Goal: Task Accomplishment & Management: Complete application form

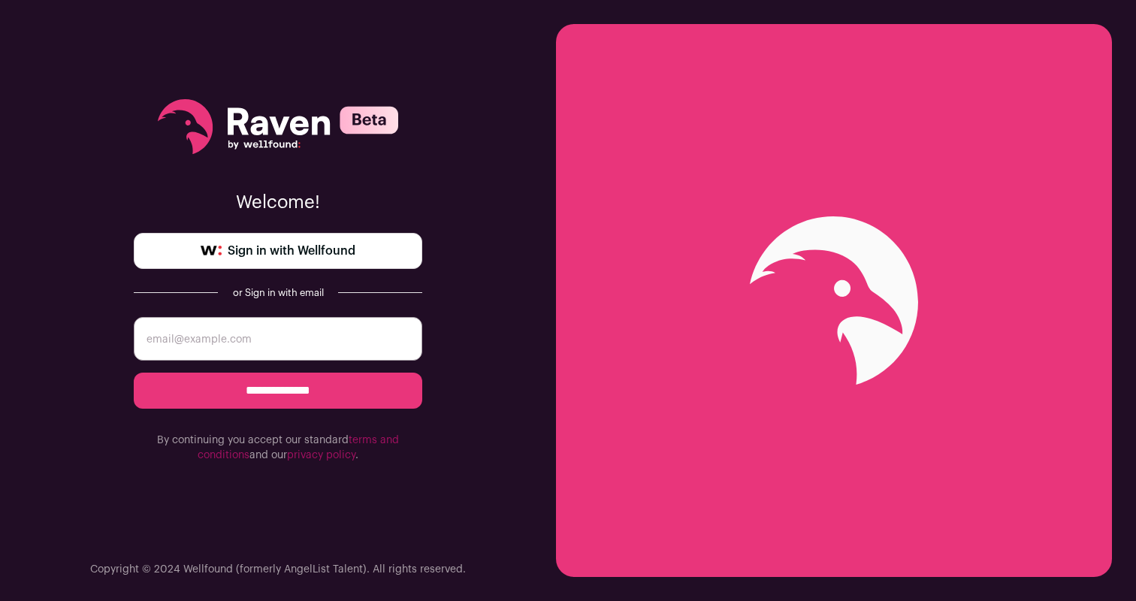
click at [261, 249] on span "Sign in with Wellfound" at bounding box center [292, 251] width 128 height 18
click at [211, 346] on input "email" at bounding box center [278, 339] width 288 height 44
type input "haris.a.qureshi@gmail.com"
click at [236, 399] on input "**********" at bounding box center [278, 391] width 288 height 36
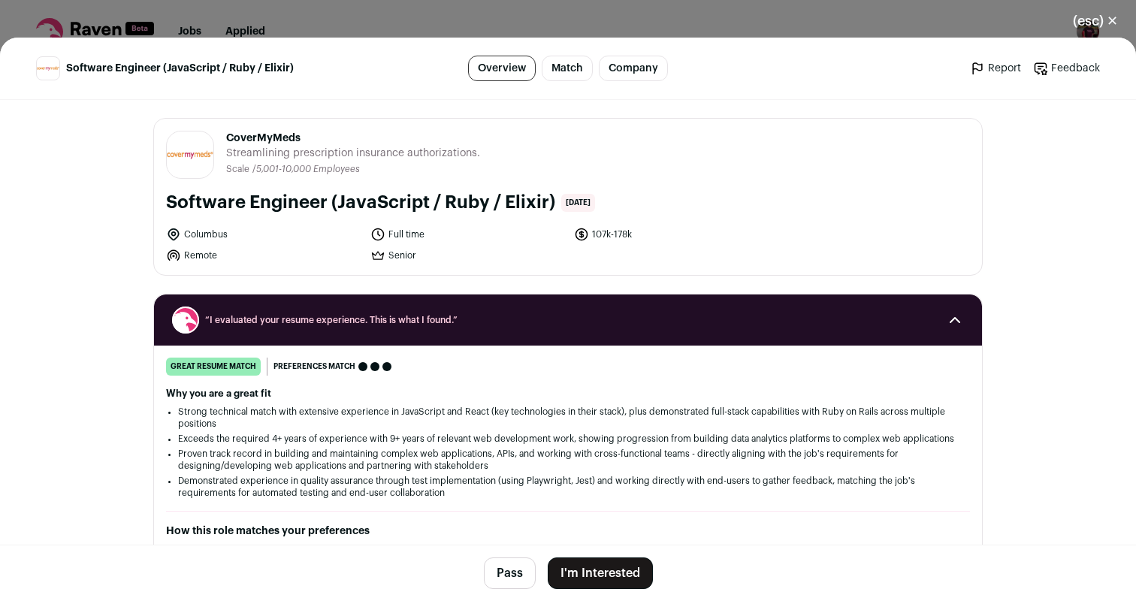
click at [605, 572] on button "I'm Interested" at bounding box center [600, 573] width 105 height 32
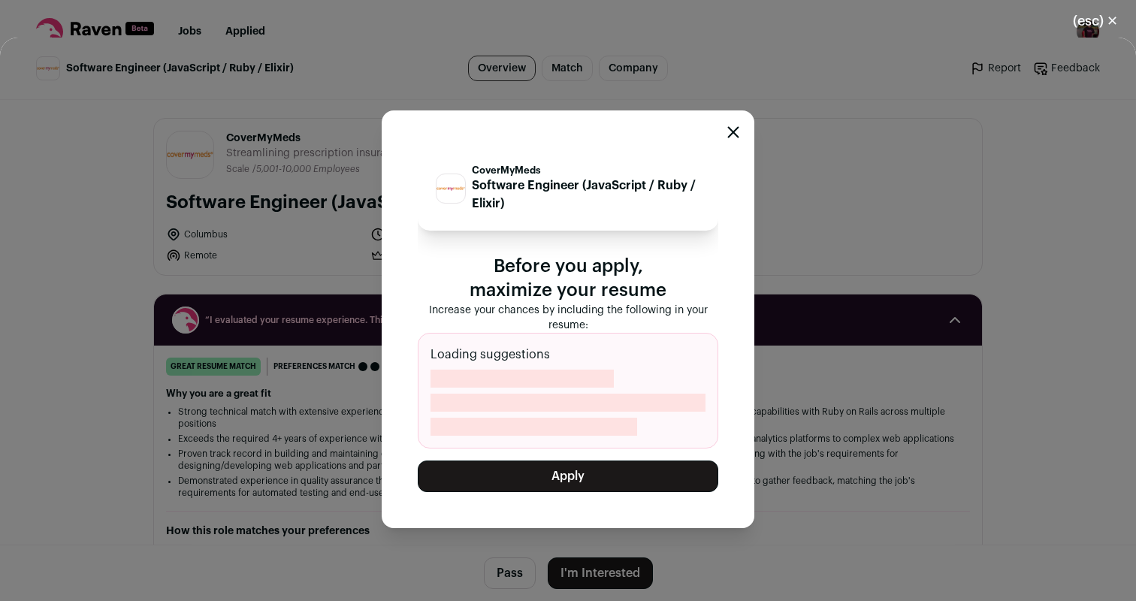
click at [599, 473] on button "Apply" at bounding box center [568, 477] width 300 height 32
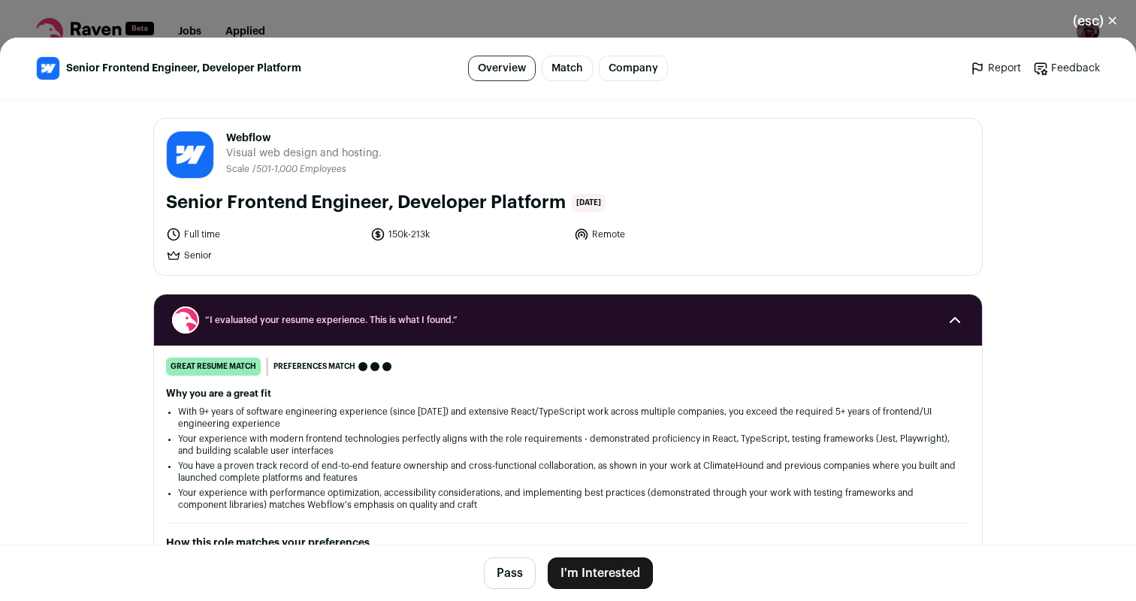
click at [628, 582] on button "I'm Interested" at bounding box center [600, 573] width 105 height 32
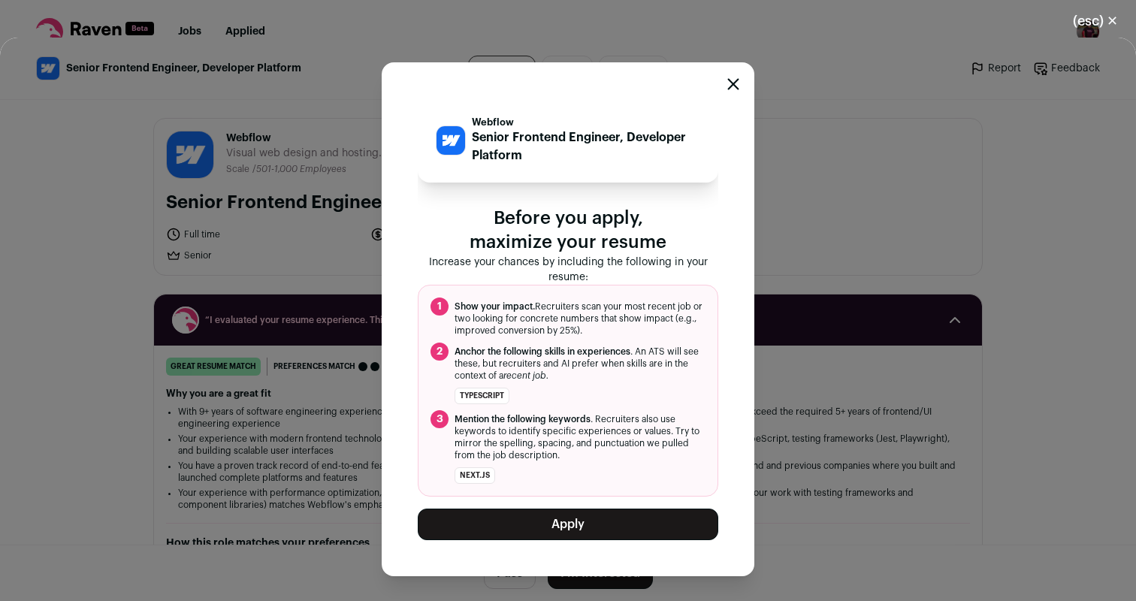
click at [621, 523] on button "Apply" at bounding box center [568, 525] width 300 height 32
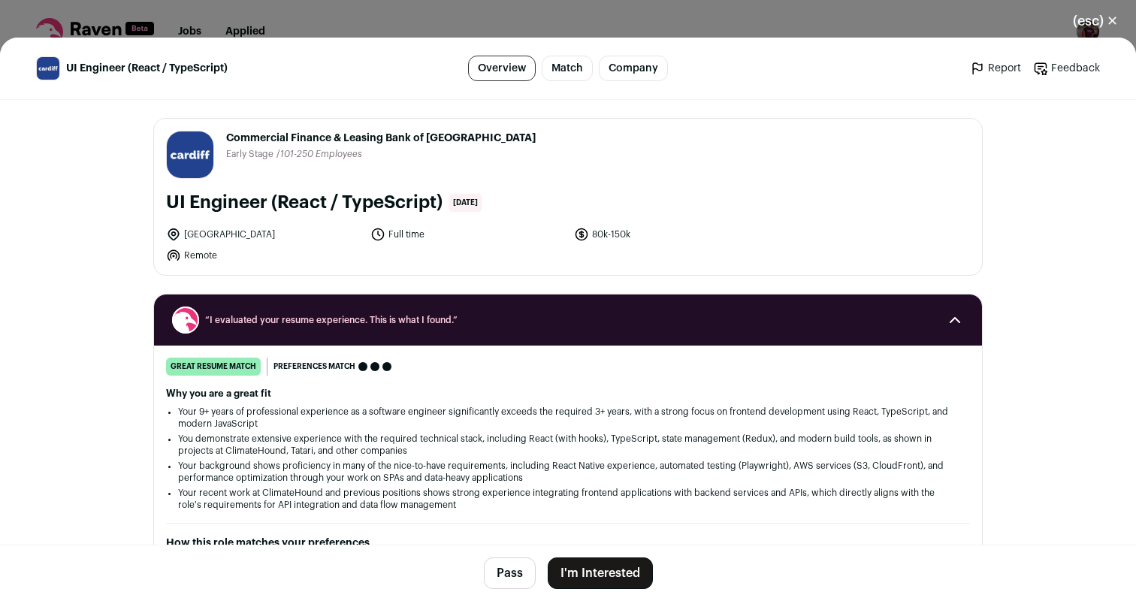
click at [586, 571] on button "I'm Interested" at bounding box center [600, 573] width 105 height 32
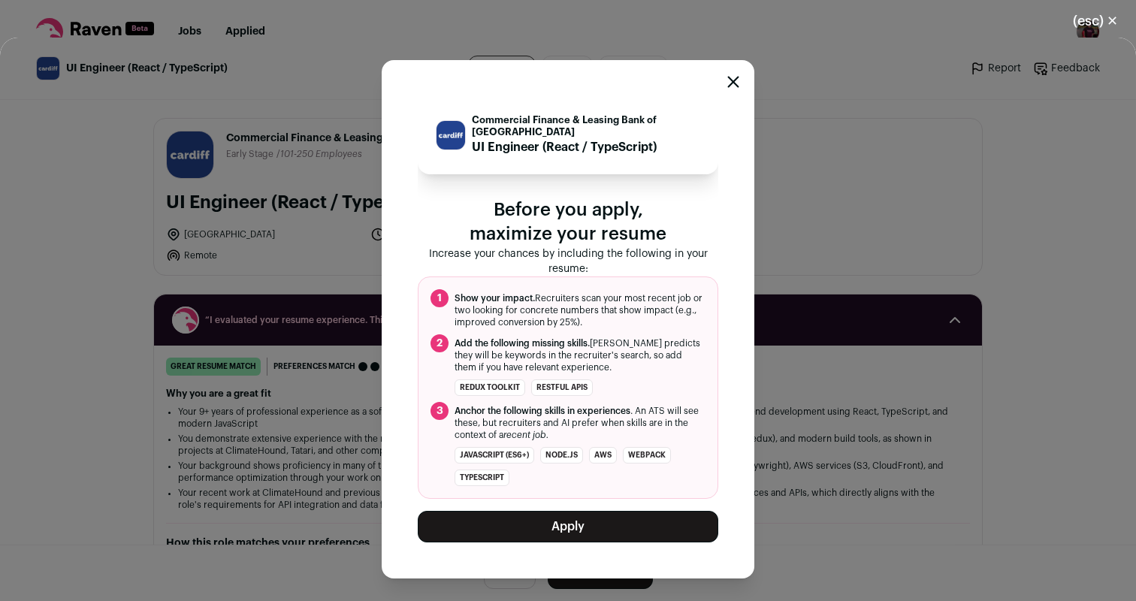
click at [564, 523] on button "Apply" at bounding box center [568, 527] width 300 height 32
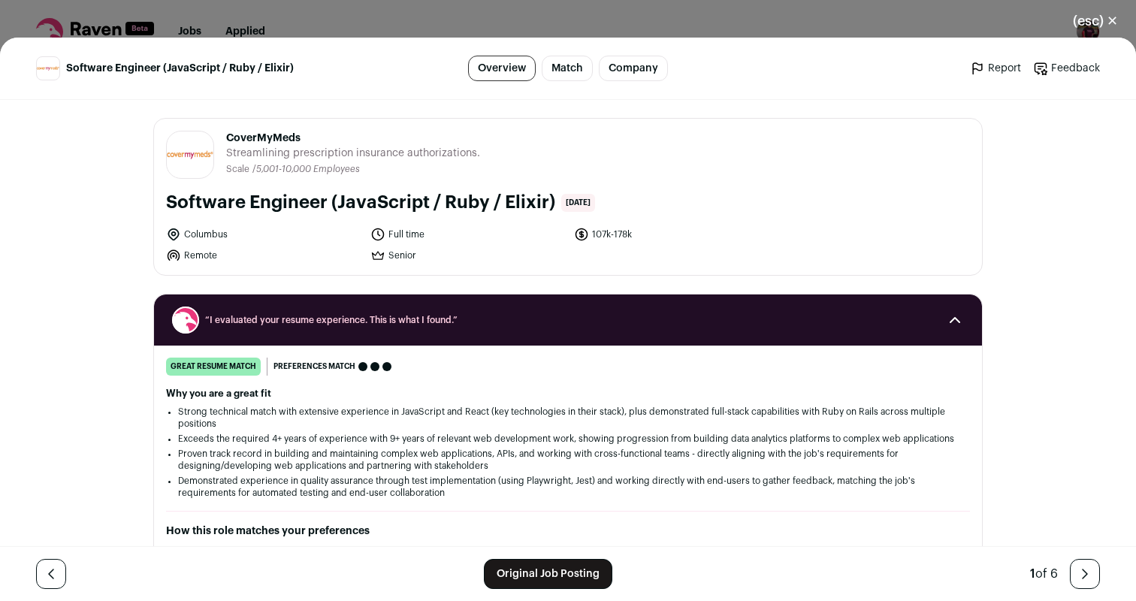
click at [506, 321] on span "“I evaluated your resume experience. This is what I found.”" at bounding box center [568, 320] width 726 height 12
click at [270, 139] on span "CoverMyMeds" at bounding box center [353, 138] width 254 height 15
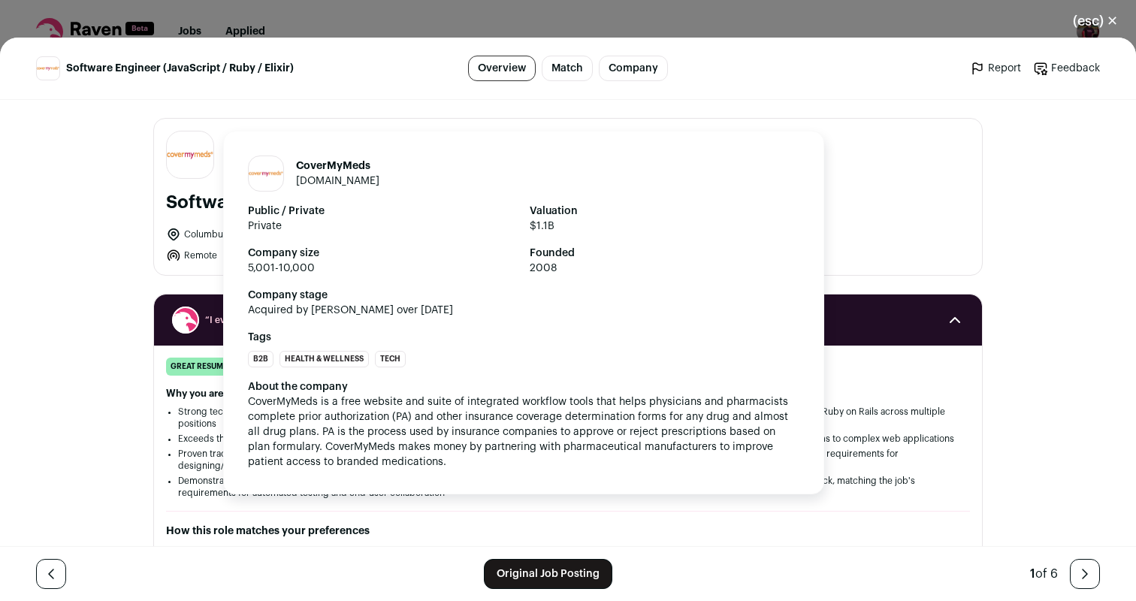
click at [192, 168] on div "Close modal via background" at bounding box center [190, 155] width 48 height 48
